Goal: Transaction & Acquisition: Purchase product/service

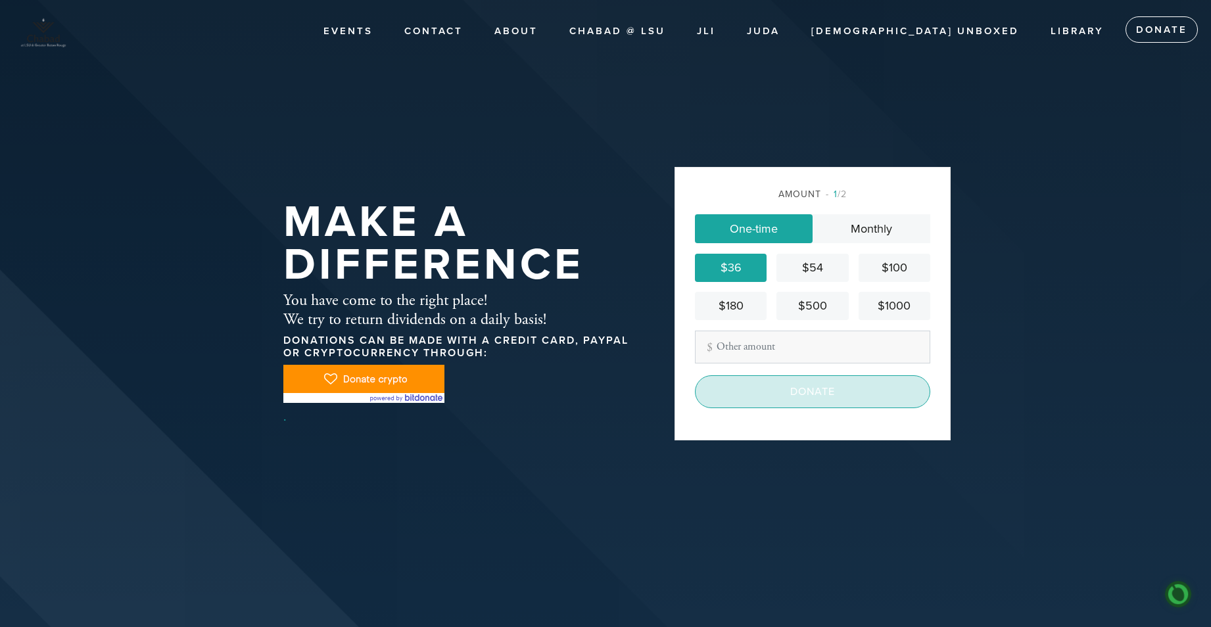
click at [815, 396] on input "Donate" at bounding box center [812, 391] width 235 height 33
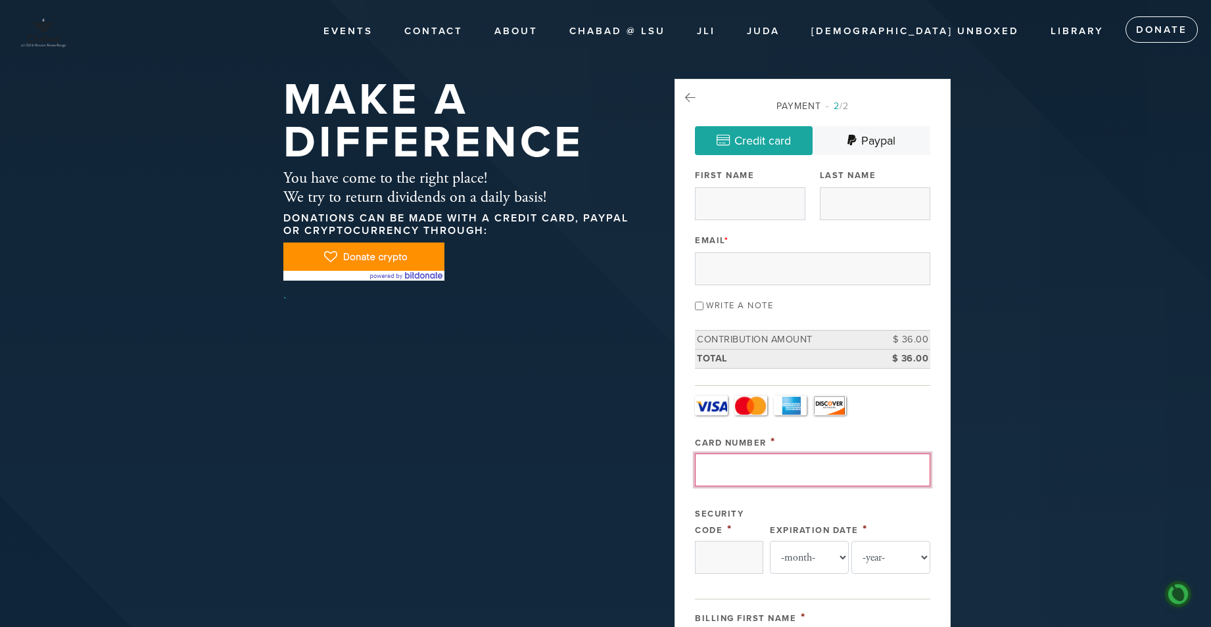
click at [720, 469] on input "Card Number" at bounding box center [812, 470] width 235 height 33
type input "4118103988248434"
click at [727, 566] on input "Security Code" at bounding box center [729, 557] width 68 height 33
type input "117"
click at [839, 555] on select "-month- 01 02 03 04 05 06 07 08 09 10 11 12" at bounding box center [809, 557] width 79 height 33
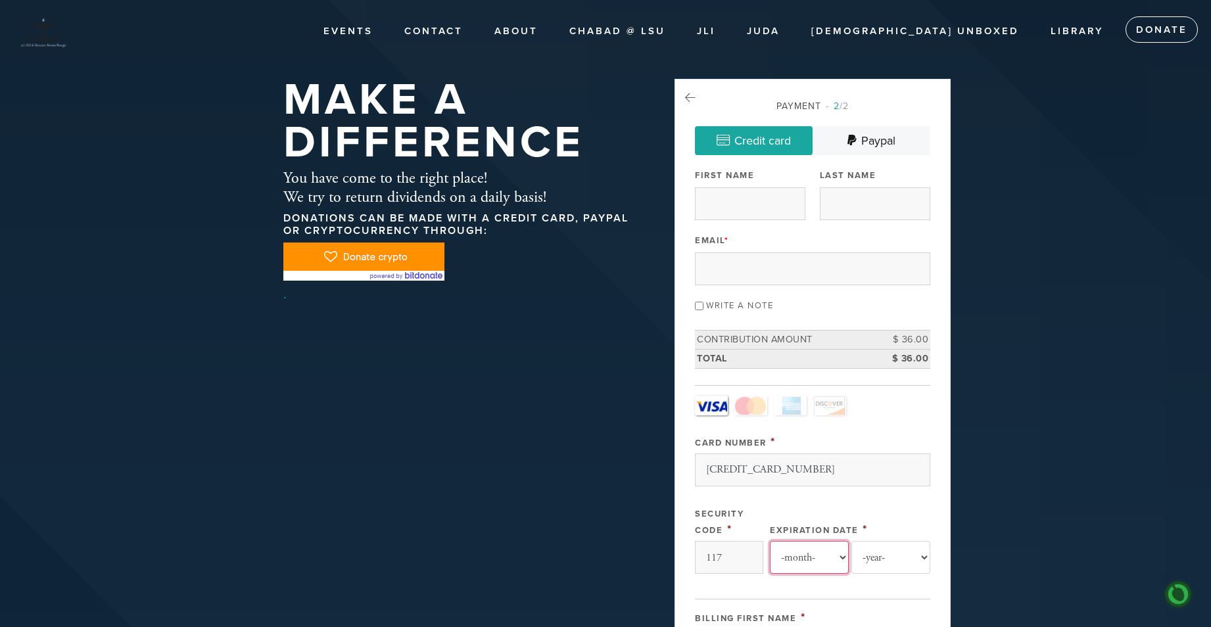
select select "7"
click at [770, 541] on select "-month- 01 02 03 04 05 06 07 08 09 10 11 12" at bounding box center [809, 557] width 79 height 33
click at [925, 555] on select "-year- 2025 2026 2027 2028 2029 2030 2031 2032 2033 2034 2035" at bounding box center [890, 557] width 79 height 33
select select "2033"
click at [851, 541] on select "-year- 2025 2026 2027 2028 2029 2030 2031 2032 2033 2034 2035" at bounding box center [890, 557] width 79 height 33
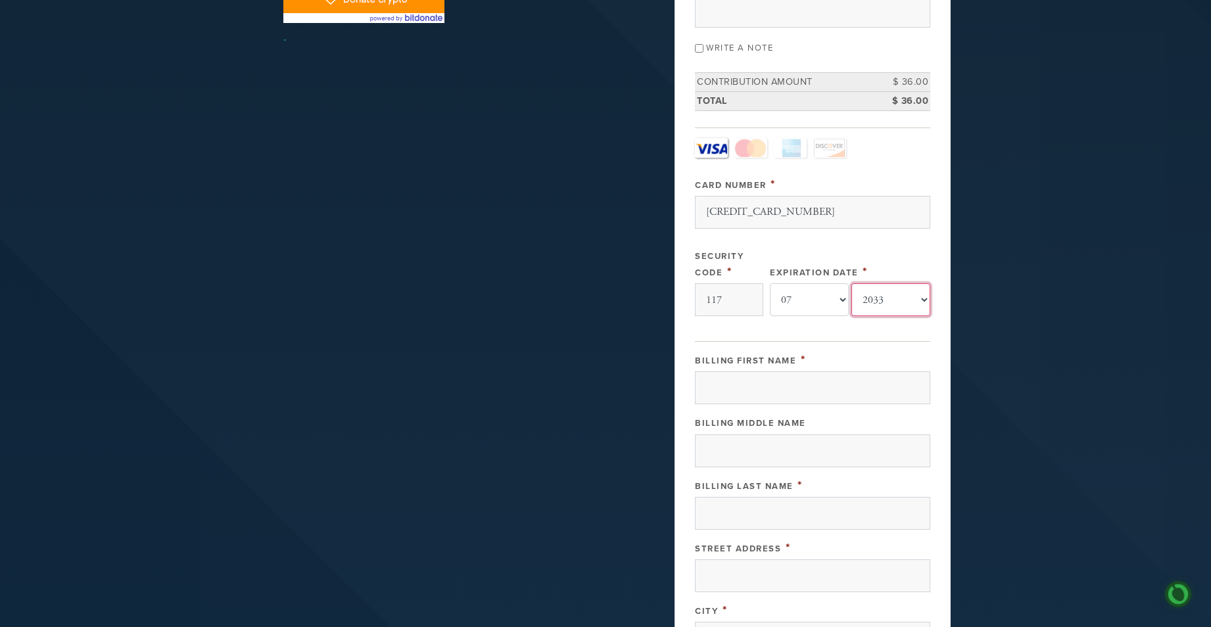
scroll to position [263, 0]
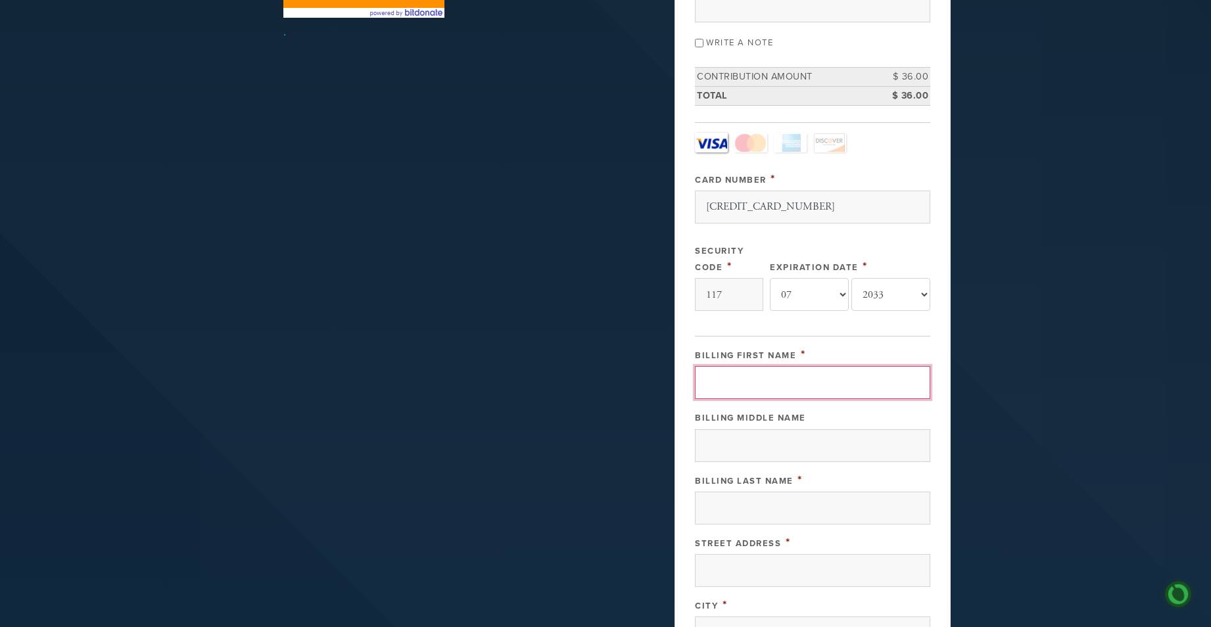
click at [711, 382] on input "Billing First Name" at bounding box center [812, 382] width 235 height 33
type input "Charlene (Pat)"
type input "Seamons"
type input "5719 W Dietrich Ln"
type input "Bartonville"
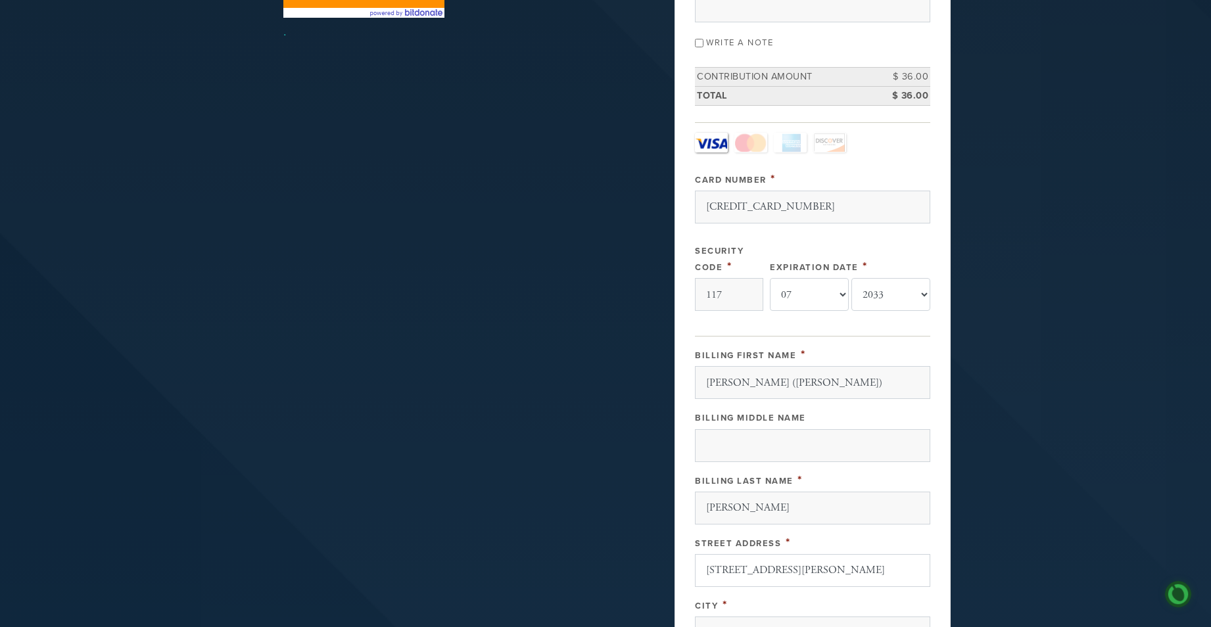
type input "United States"
type input "Illinois"
type input "61607"
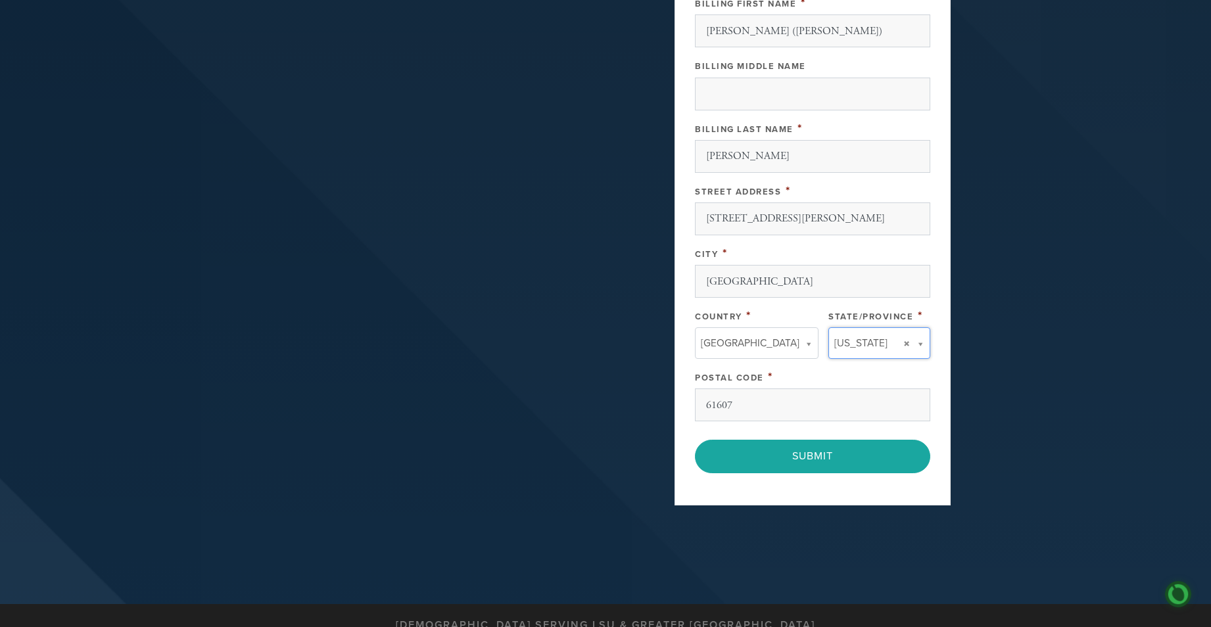
type input "LA"
type input "(Pat)"
type input "United States"
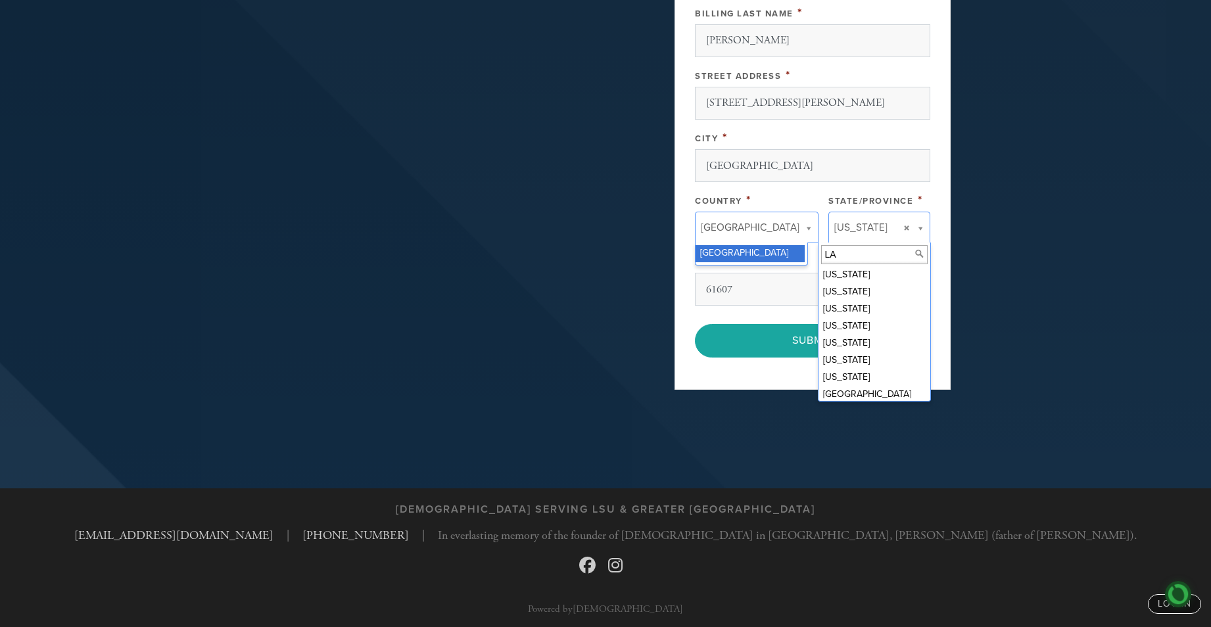
scroll to position [732, 0]
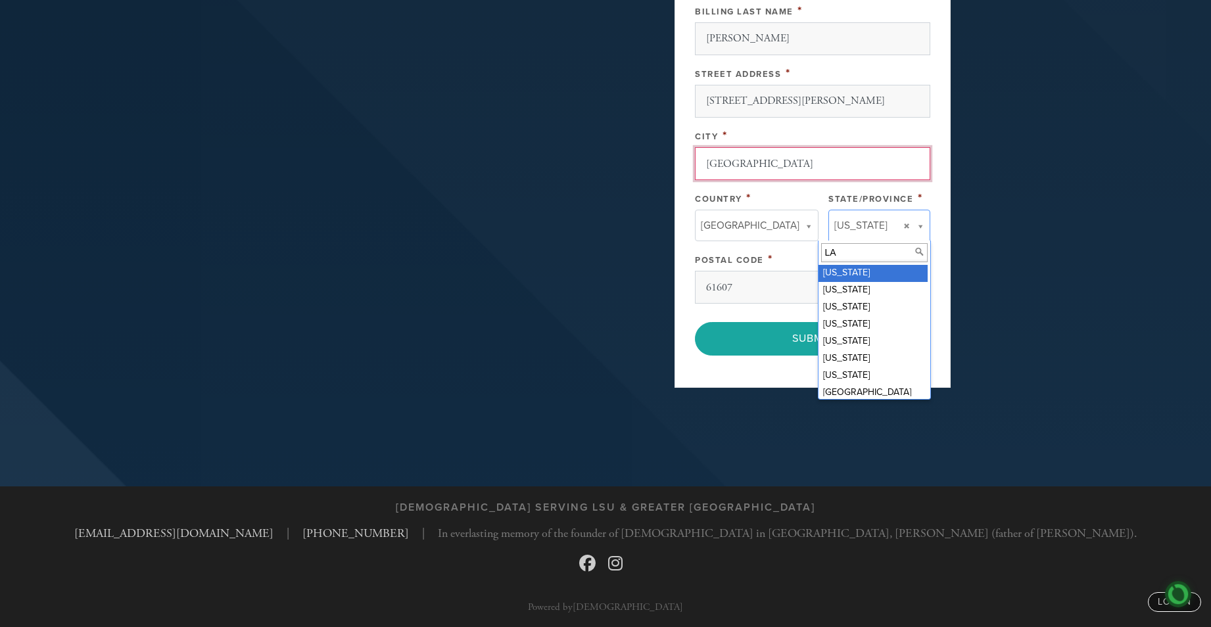
click at [757, 163] on input "Bartonville" at bounding box center [812, 163] width 235 height 33
type input "B"
type input "Lake Charles"
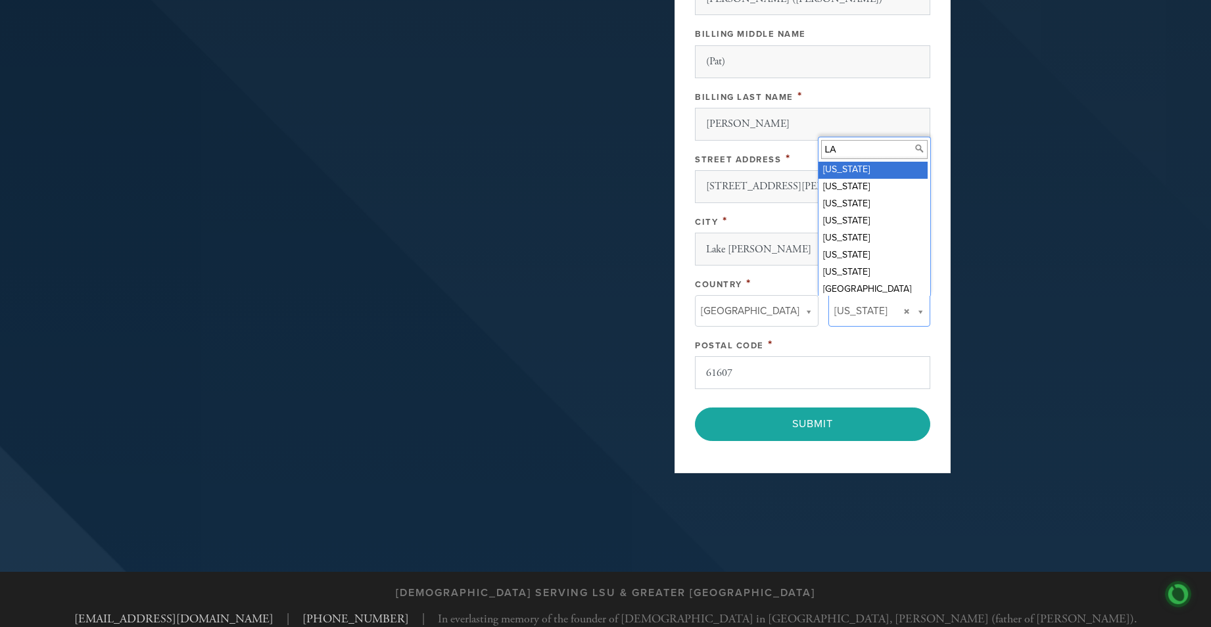
scroll to position [252, 0]
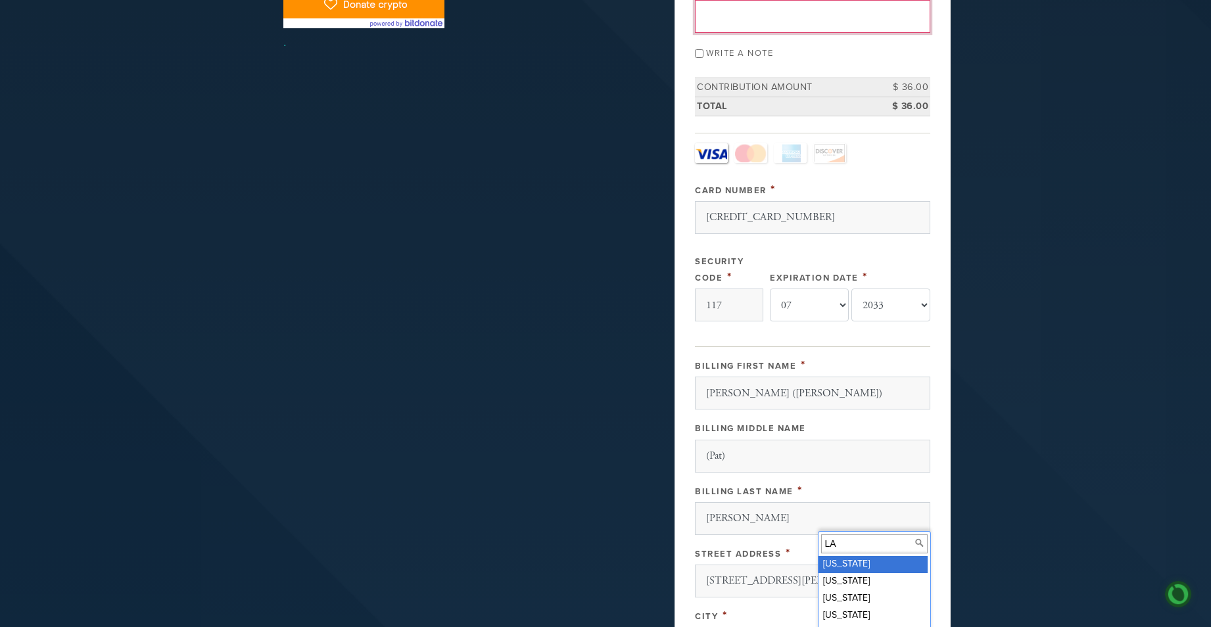
click at [740, 373] on div "Billing First Name * Charlene (Pat) Billing Middle Name (Pat) Billing Last Name…" at bounding box center [812, 570] width 235 height 427
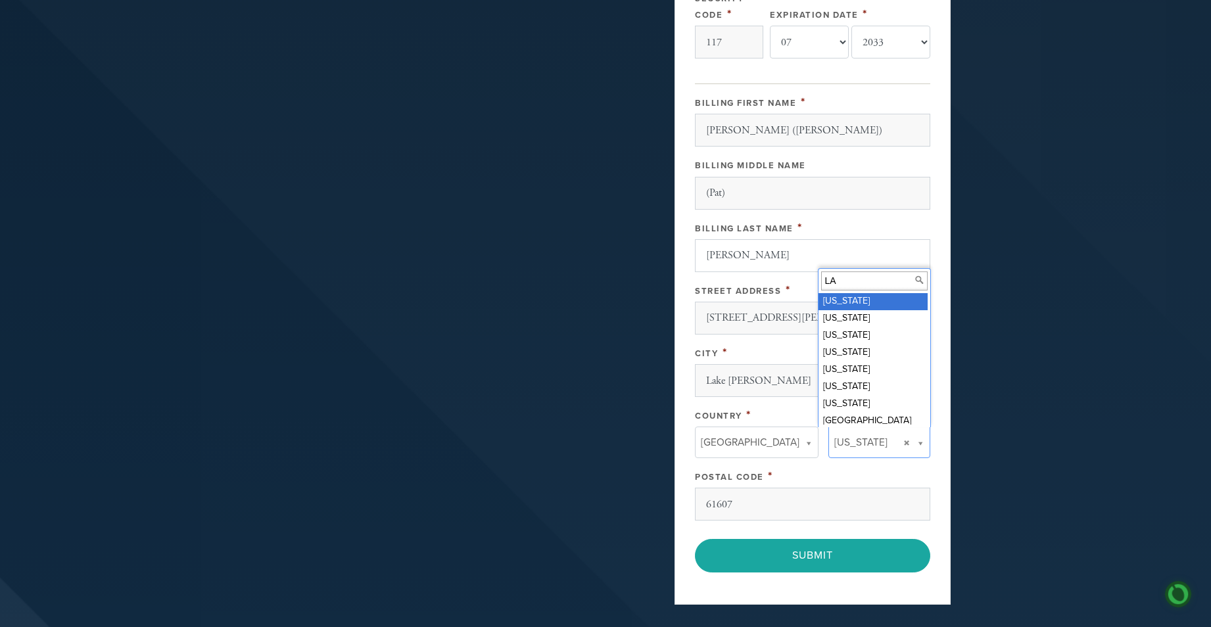
click at [734, 506] on div "Billing First Name * Charlene (Pat) Billing Middle Name (Pat) Billing Last Name…" at bounding box center [812, 307] width 235 height 427
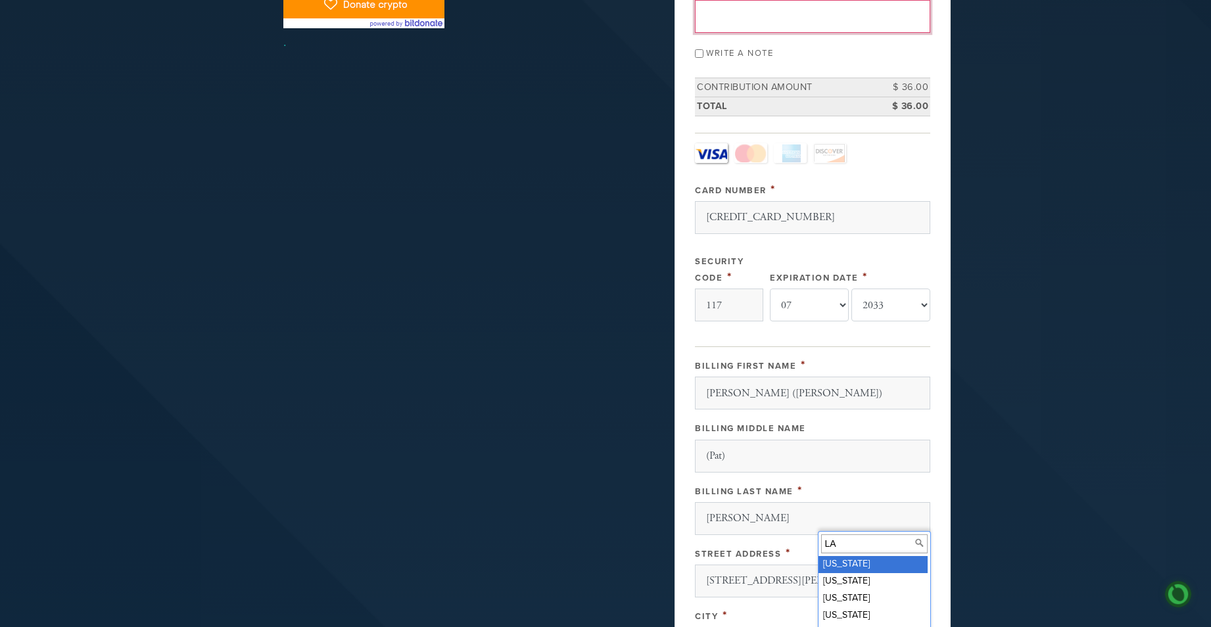
click at [742, 371] on div "Billing First Name * Charlene (Pat) Billing Middle Name (Pat) Billing Last Name…" at bounding box center [812, 570] width 235 height 427
click at [831, 149] on body "Skip to main content Events Contact About Chabad @ LSU JLI JUDA Judaism UnBoxed…" at bounding box center [605, 428] width 1211 height 1360
click at [735, 569] on div "Billing First Name * Charlene (Pat) Billing Middle Name (Pat) Billing Last Name…" at bounding box center [812, 570] width 235 height 427
click at [863, 542] on input "LA" at bounding box center [874, 544] width 107 height 19
click at [842, 547] on input "LA" at bounding box center [874, 544] width 107 height 19
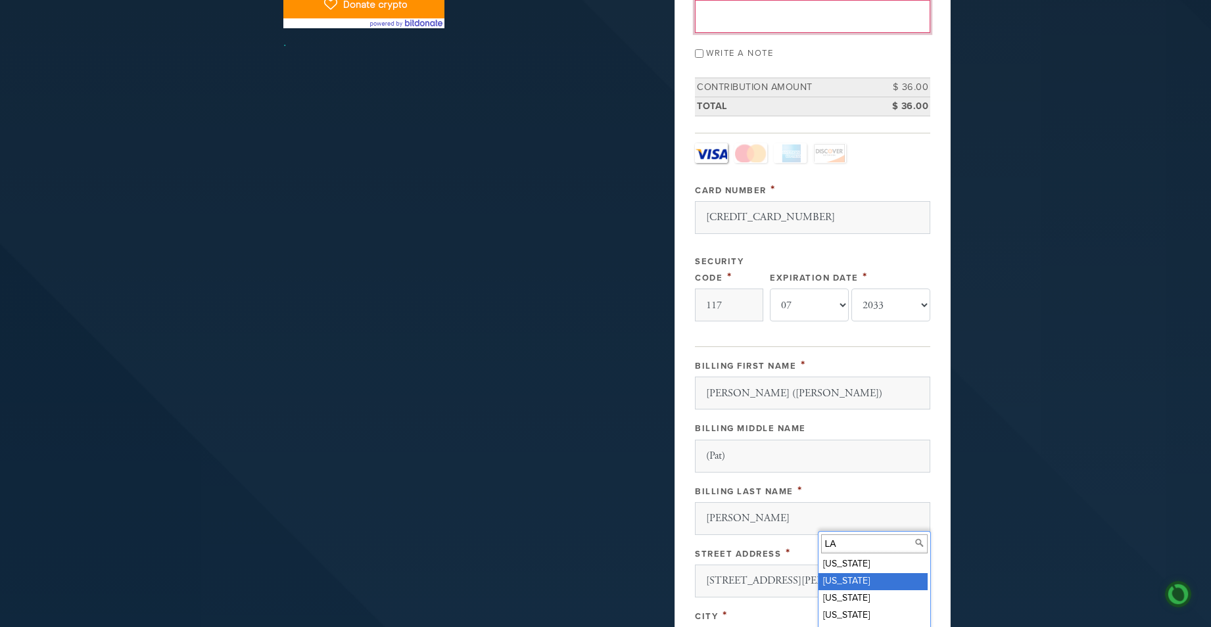
scroll to position [34, 0]
click at [845, 541] on input "LA" at bounding box center [874, 544] width 107 height 19
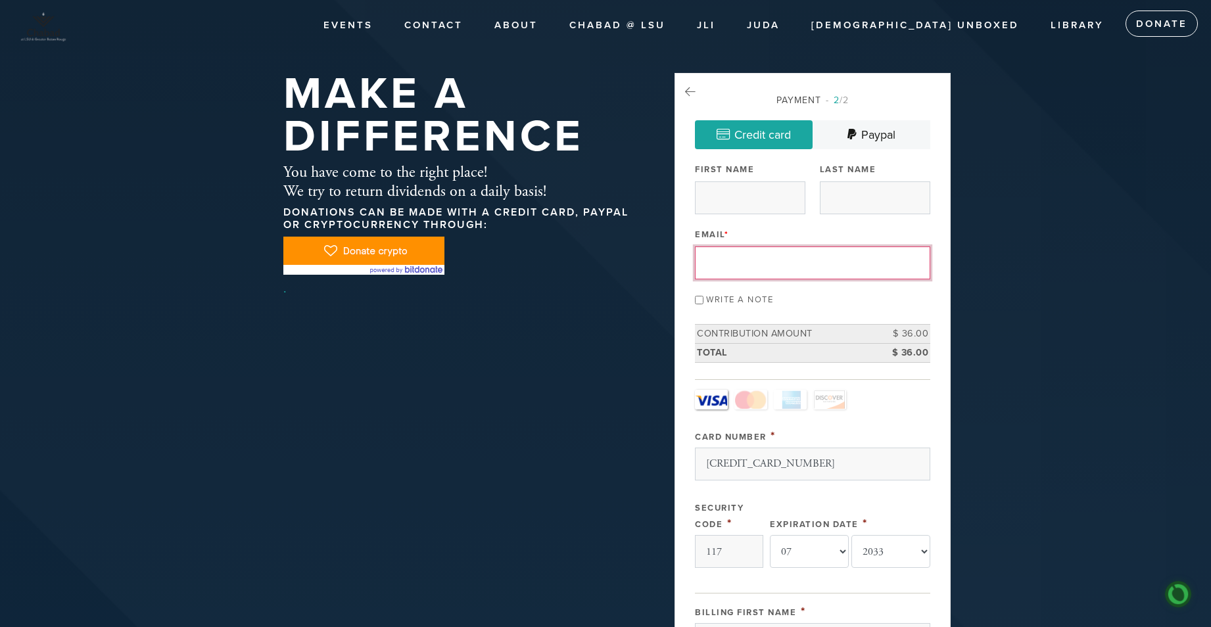
scroll to position [0, 0]
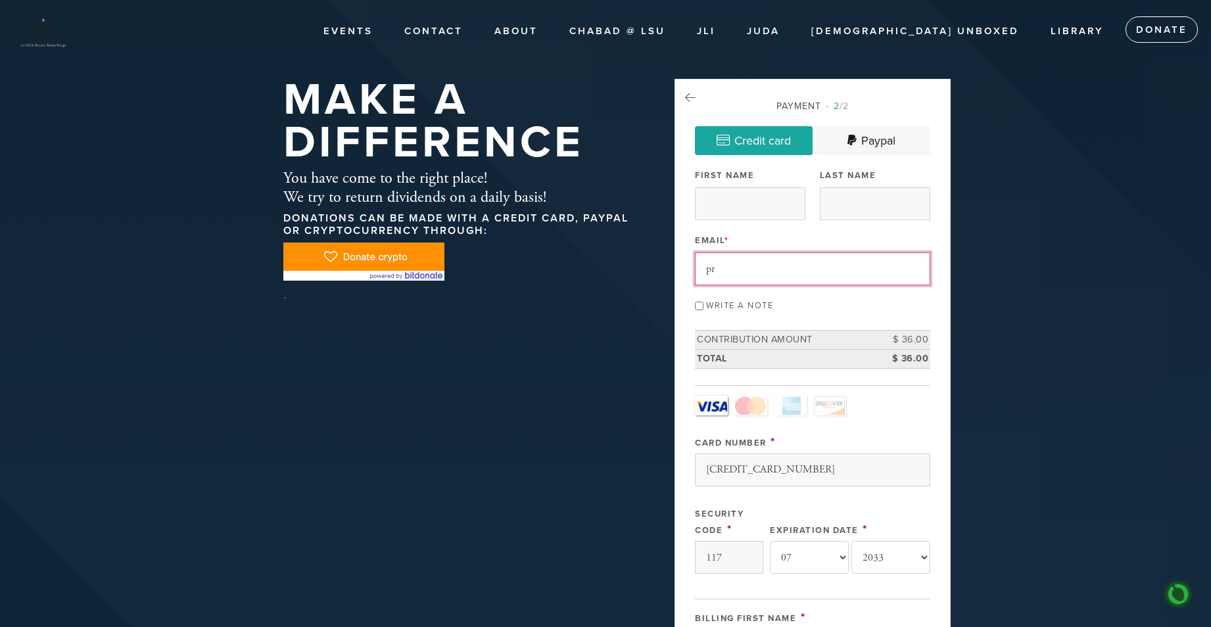
type input "prepared2go@att.net"
type input "Charlene (Pat)"
type input "Seamons"
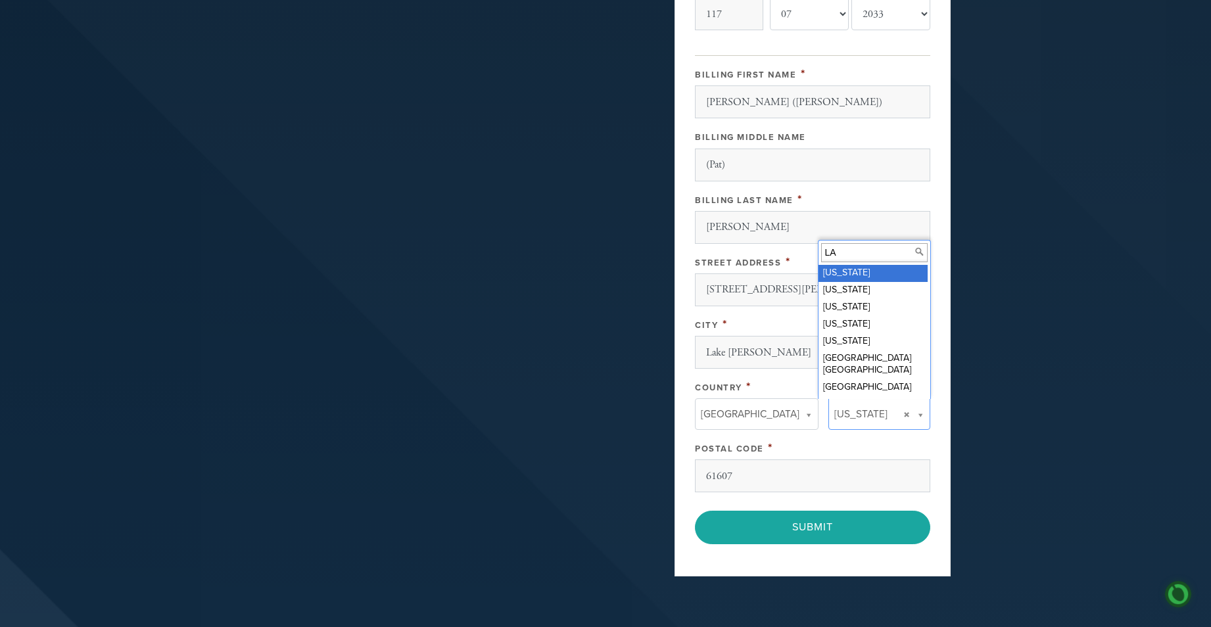
scroll to position [592, 0]
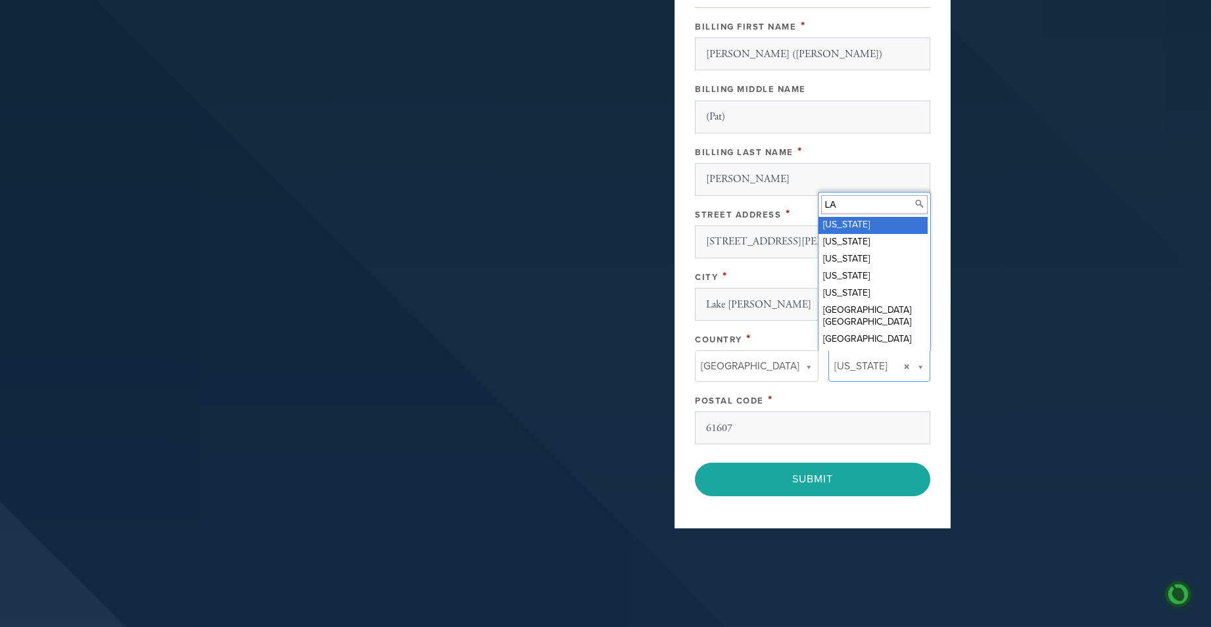
click at [840, 204] on input "LA" at bounding box center [874, 204] width 107 height 19
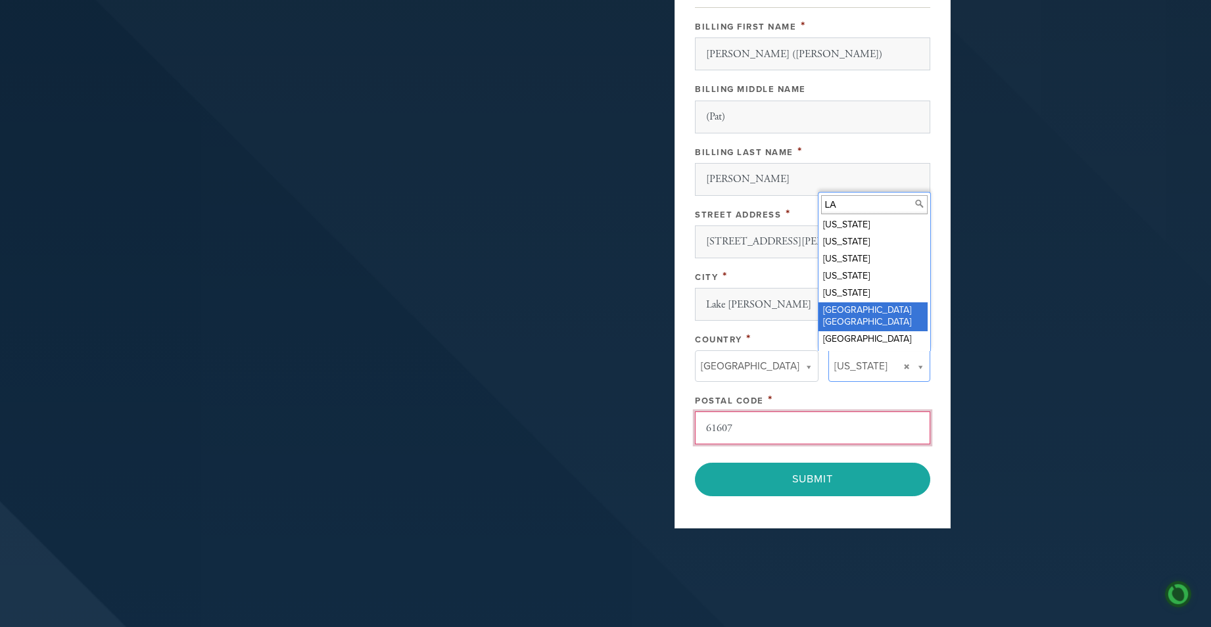
click at [746, 430] on input "61607" at bounding box center [812, 428] width 235 height 33
type input "6"
type input "70605"
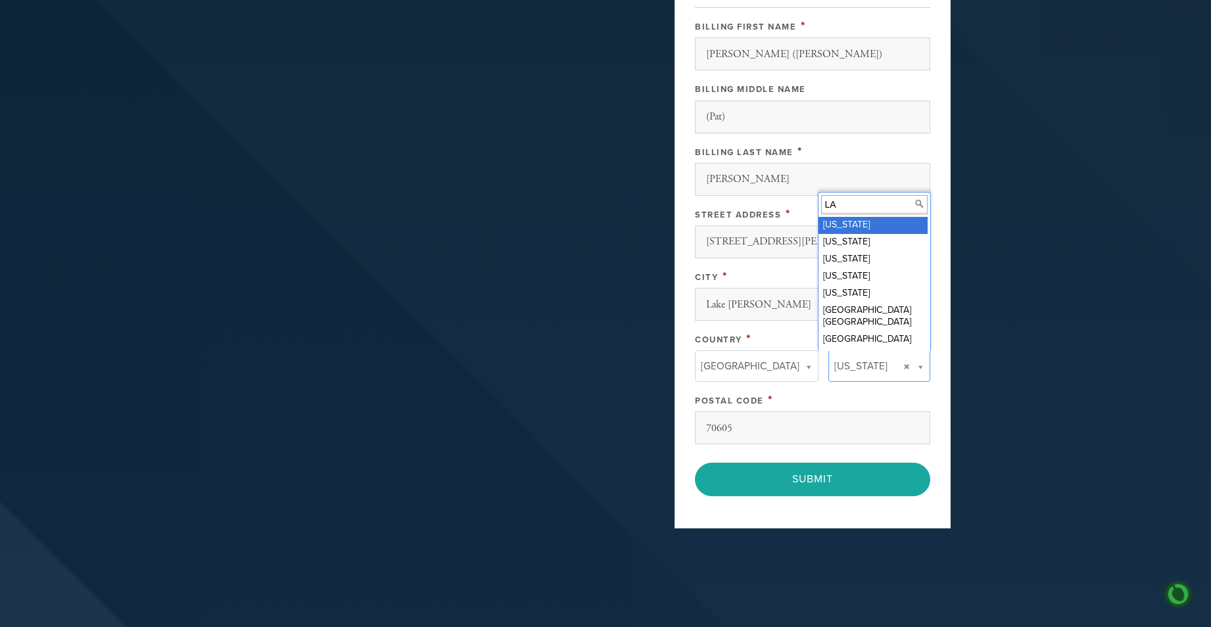
click at [830, 208] on input "LA" at bounding box center [874, 204] width 107 height 19
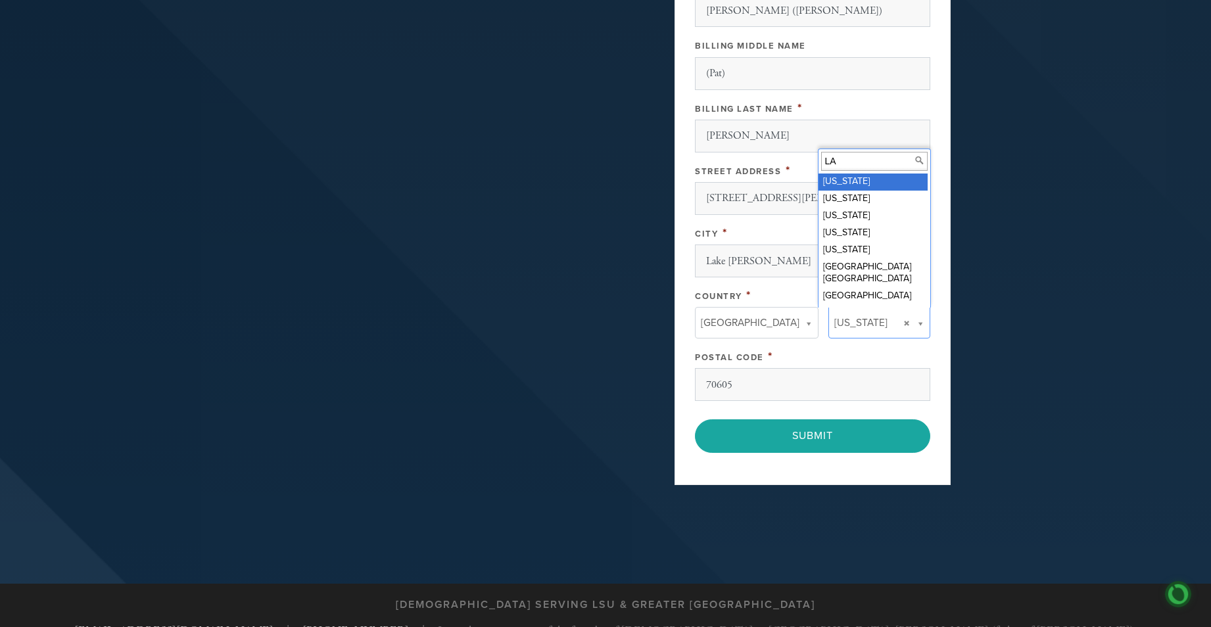
scroll to position [723, 0]
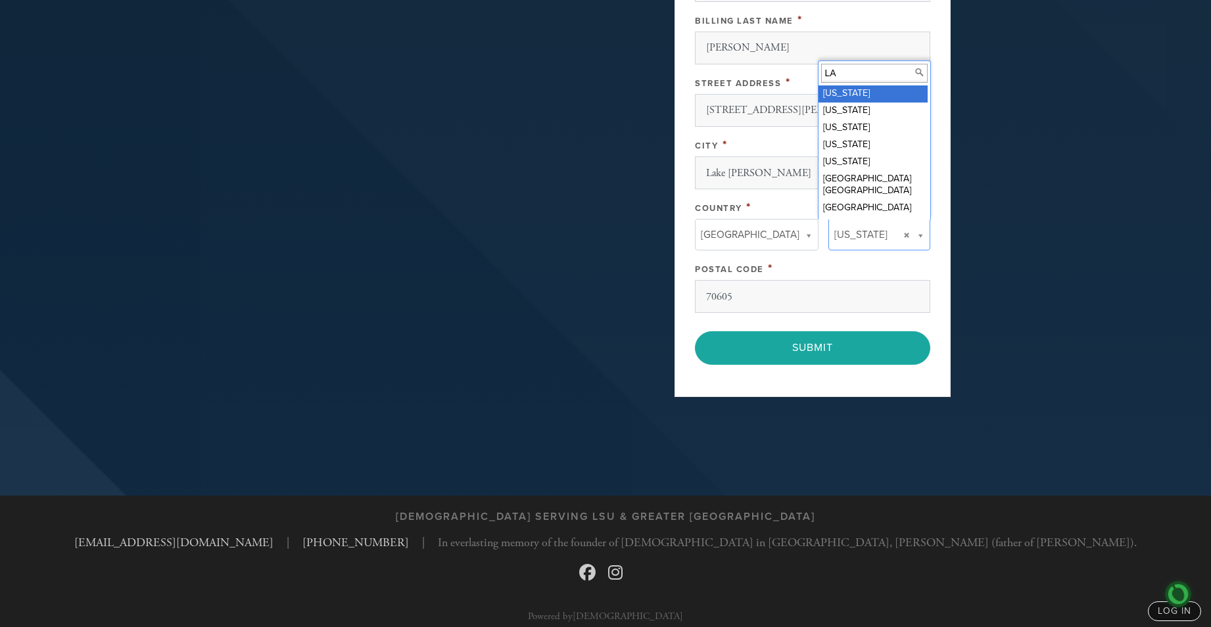
click at [846, 74] on input "LA" at bounding box center [874, 73] width 107 height 19
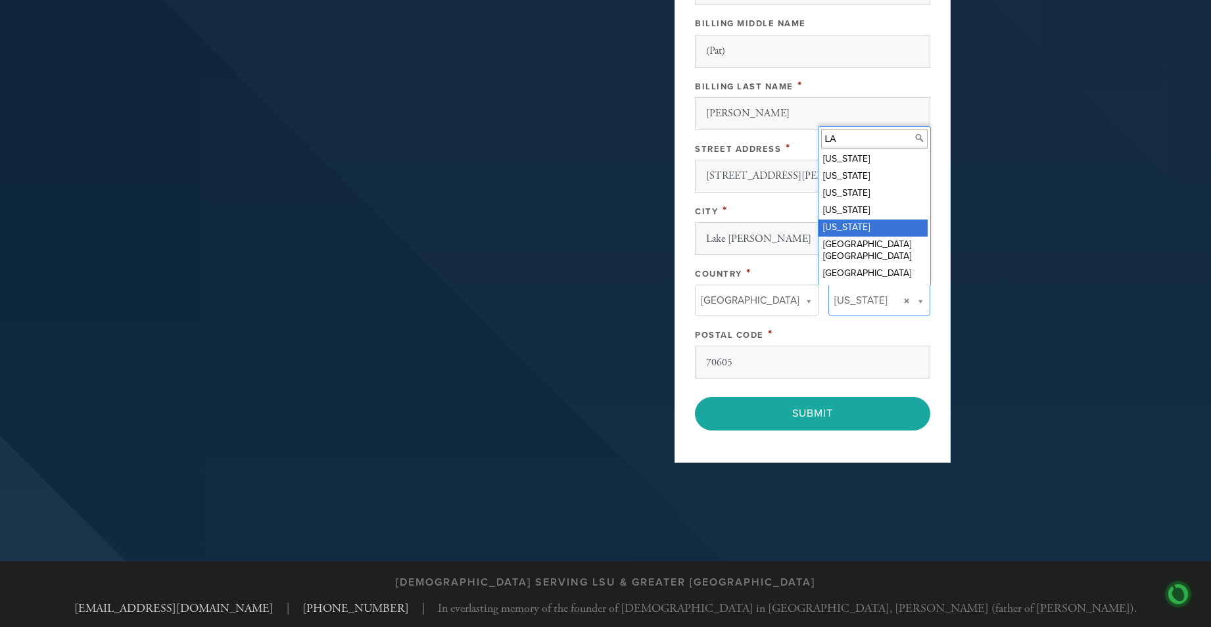
scroll to position [34, 0]
click at [840, 139] on input "LA" at bounding box center [874, 139] width 107 height 19
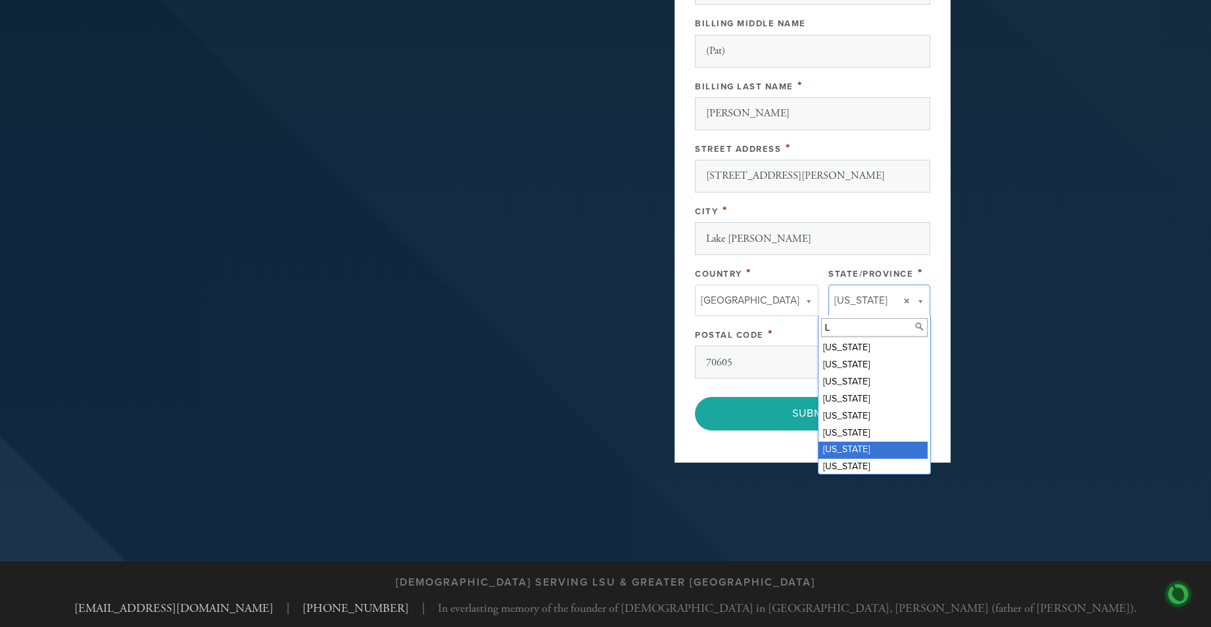
scroll to position [0, 0]
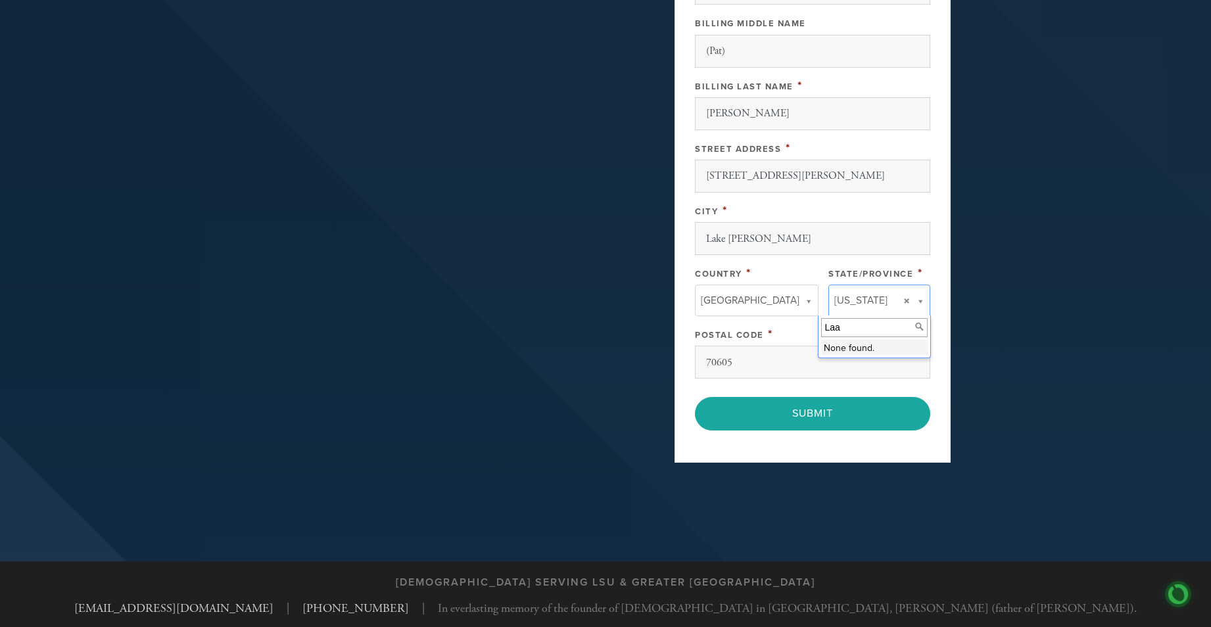
type input "La"
type input "Louisiana"
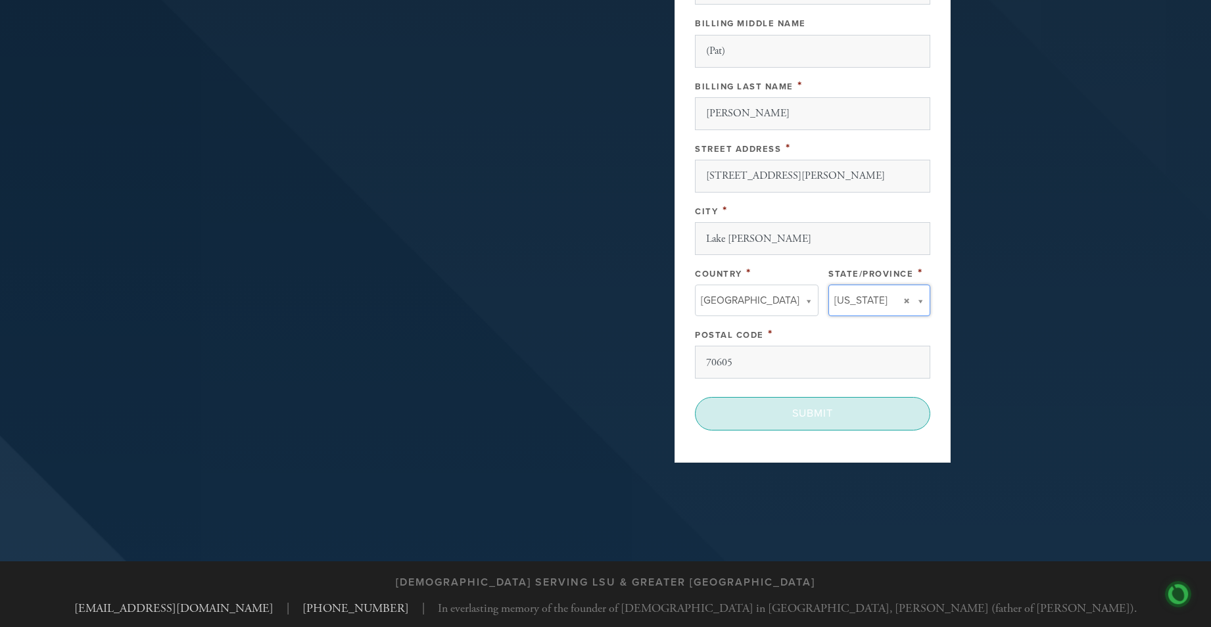
click at [825, 417] on input "Submit" at bounding box center [812, 413] width 235 height 33
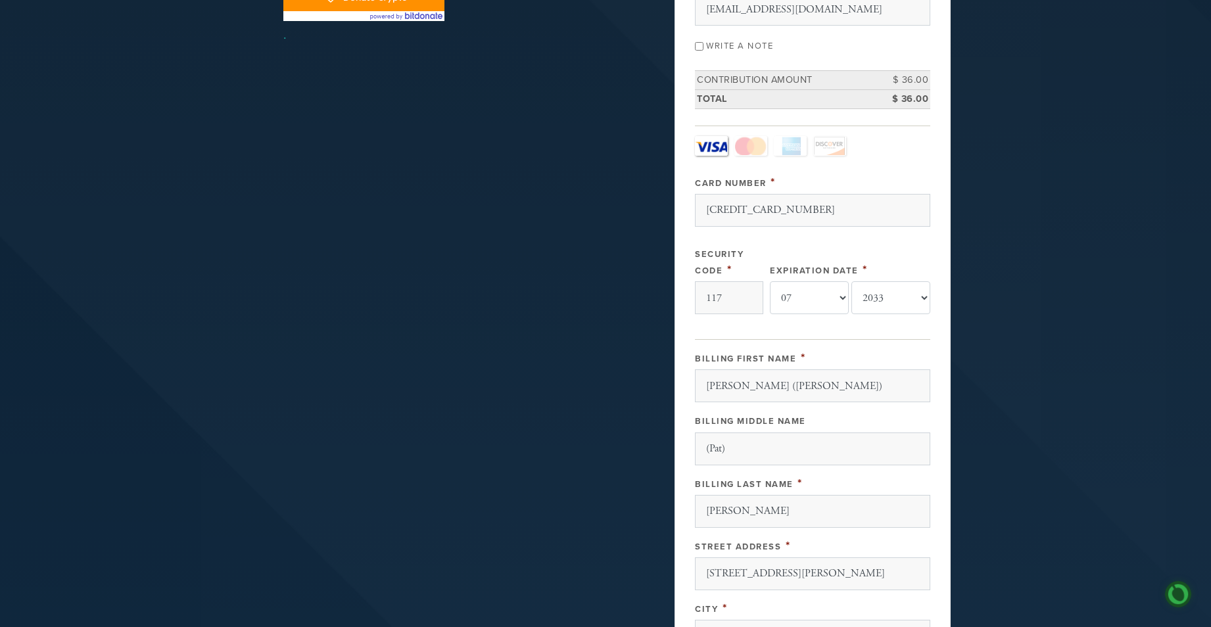
scroll to position [66, 0]
